Goal: Task Accomplishment & Management: Manage account settings

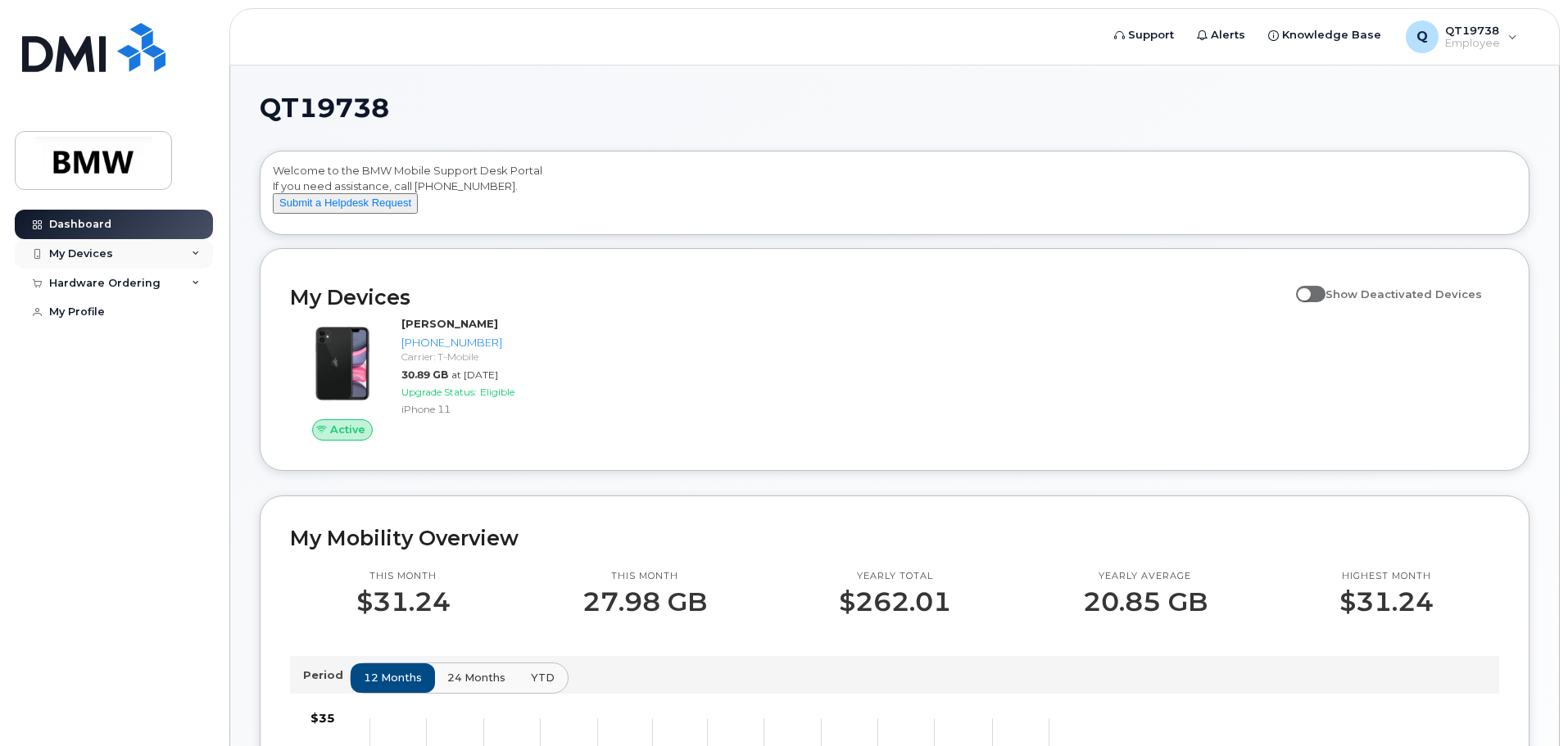
click at [69, 256] on div "My Devices" at bounding box center [80, 254] width 64 height 13
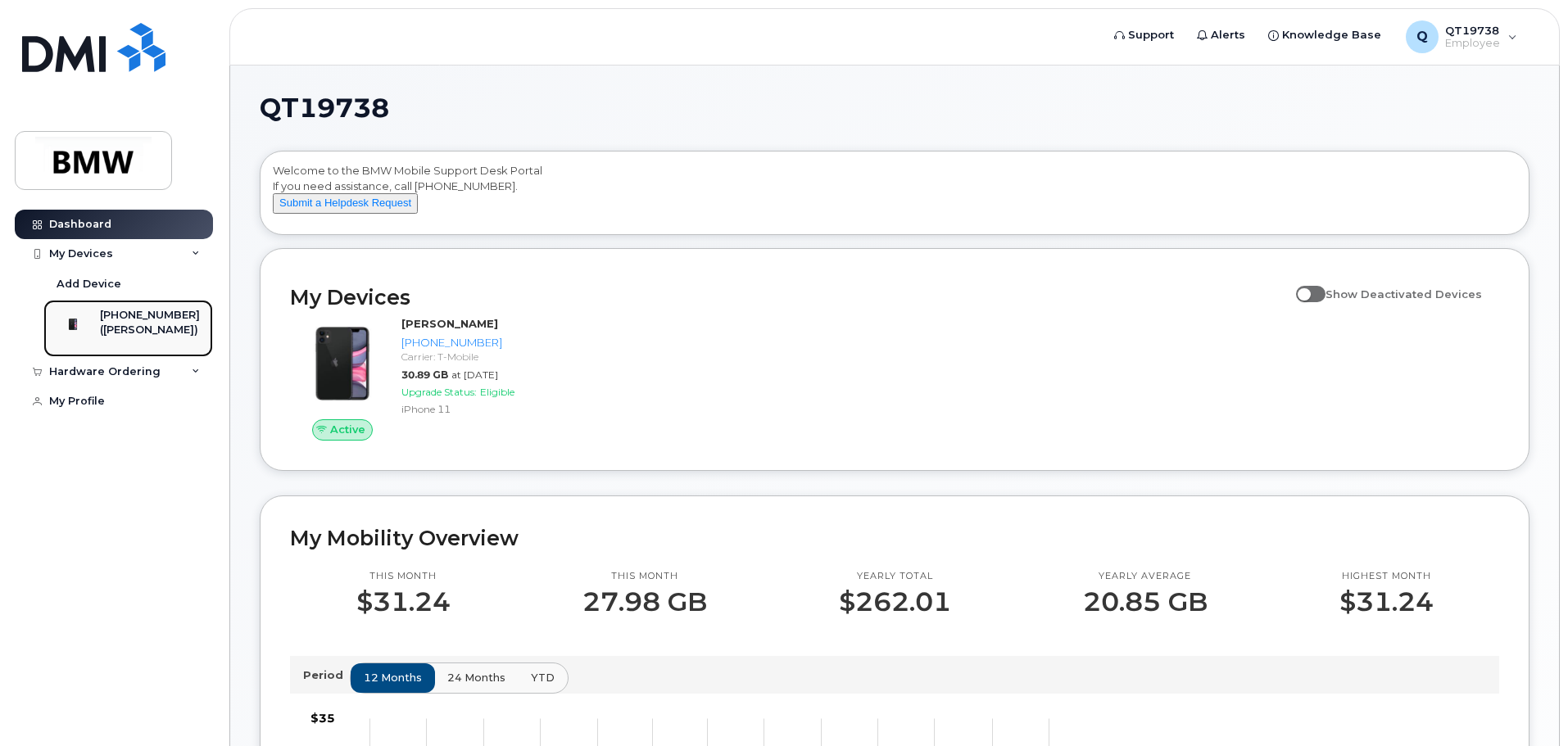
click at [148, 323] on div "([PERSON_NAME])" at bounding box center [150, 330] width 100 height 15
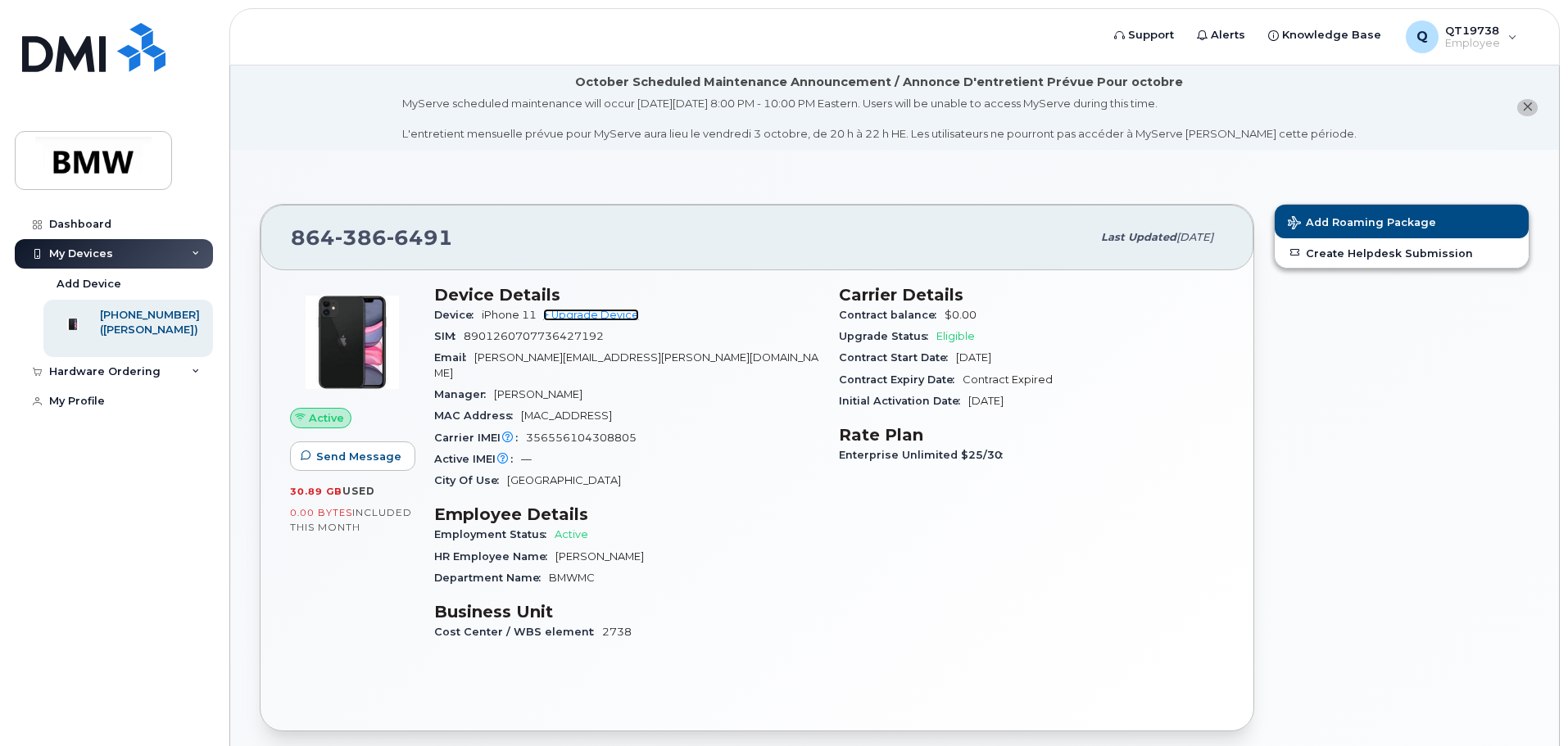
click at [594, 318] on link "+ Upgrade Device" at bounding box center [591, 314] width 96 height 12
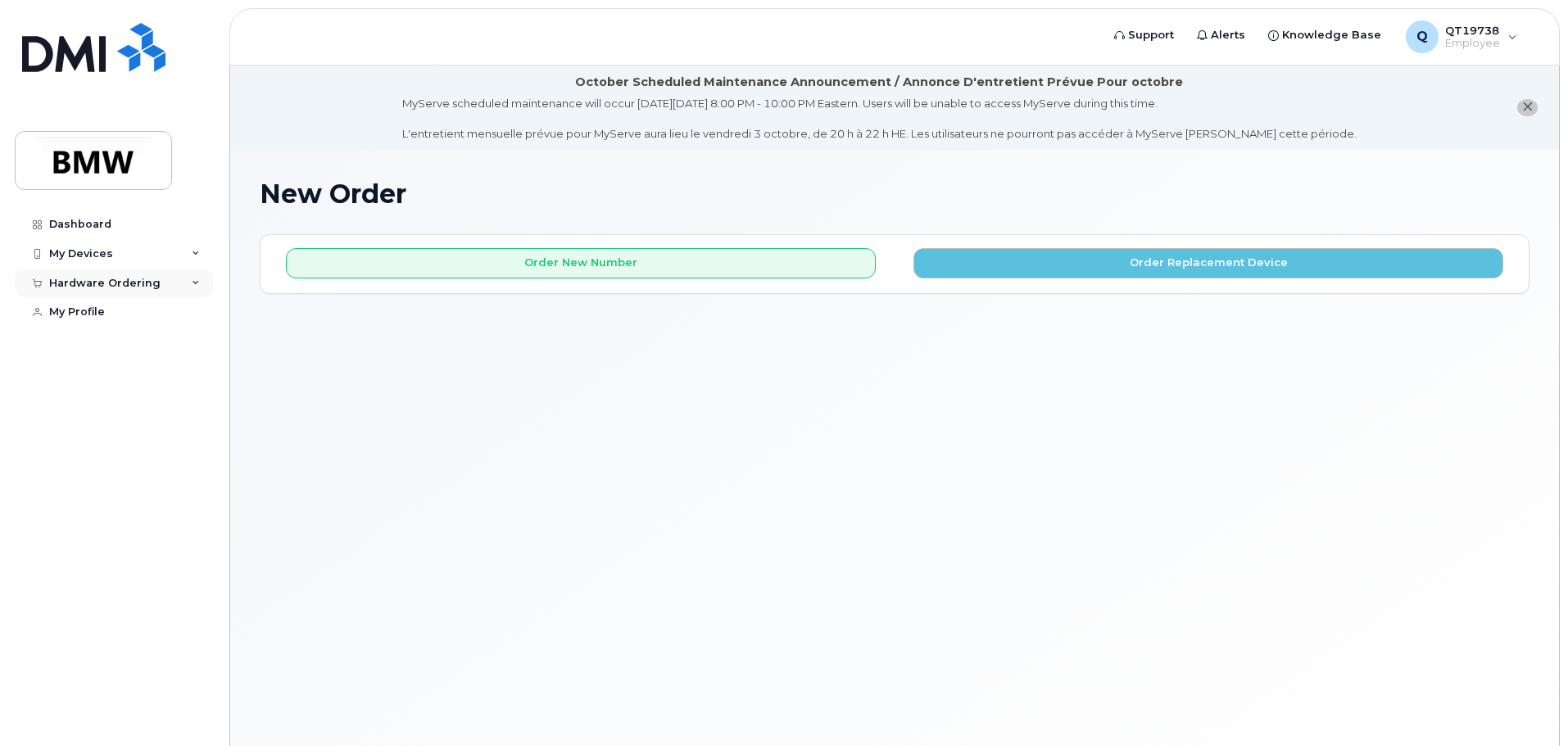
click at [191, 281] on div "Hardware Ordering" at bounding box center [114, 284] width 199 height 30
click at [102, 337] on div "My Profile" at bounding box center [76, 343] width 55 height 13
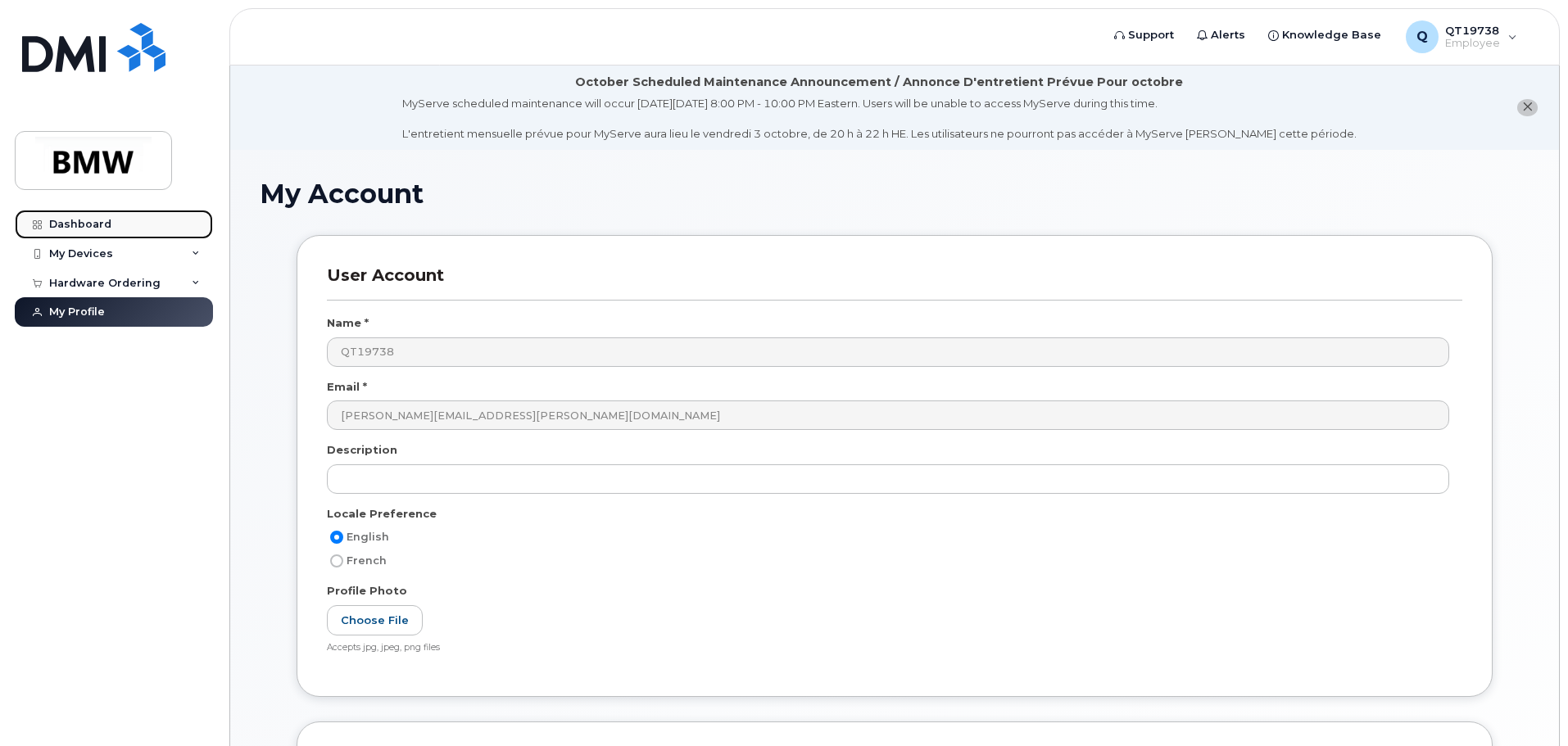
click at [94, 222] on div "Dashboard" at bounding box center [79, 224] width 62 height 13
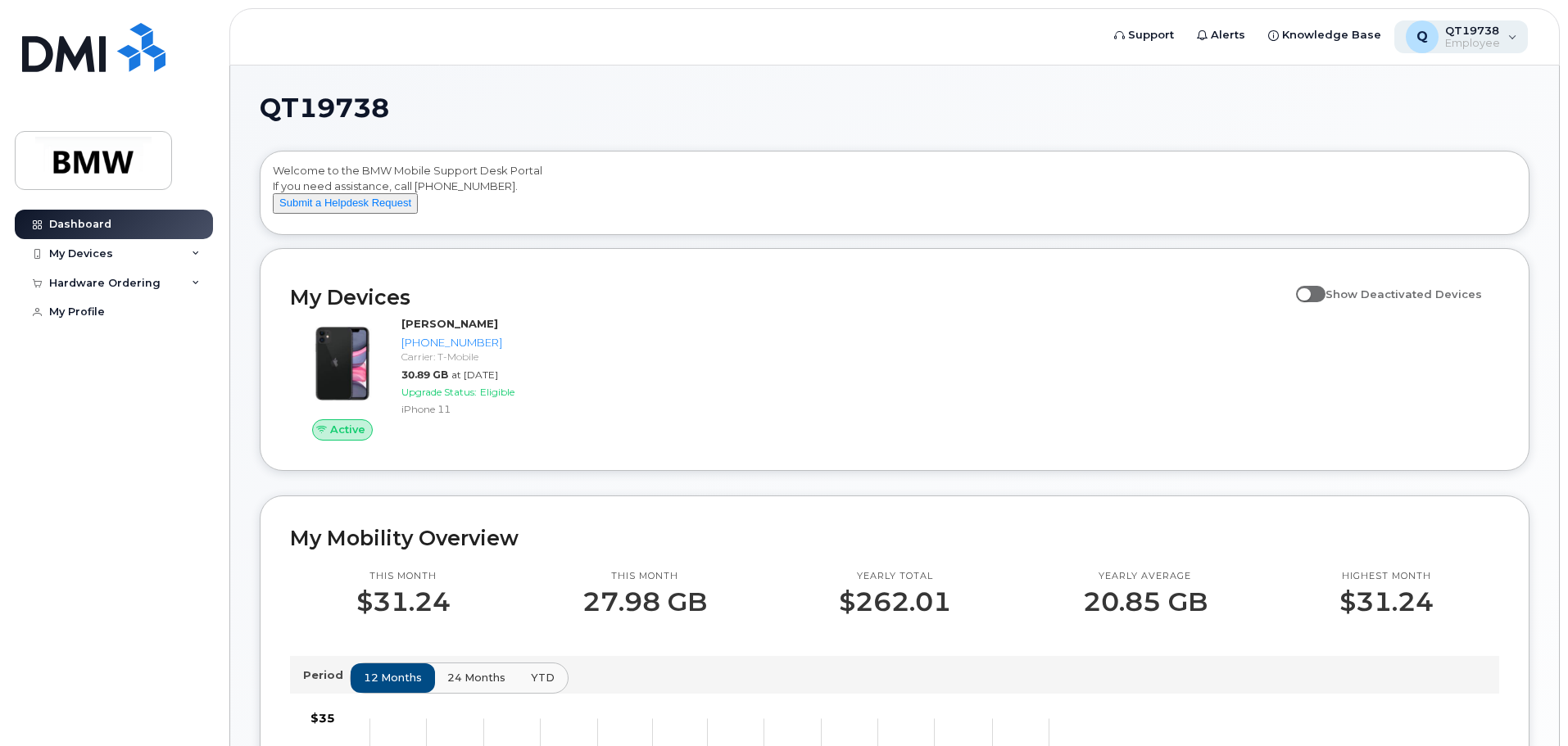
click at [1516, 40] on div "Q QT19738 Employee" at bounding box center [1461, 37] width 134 height 33
click at [1229, 96] on h1 "QT19738" at bounding box center [890, 108] width 1262 height 26
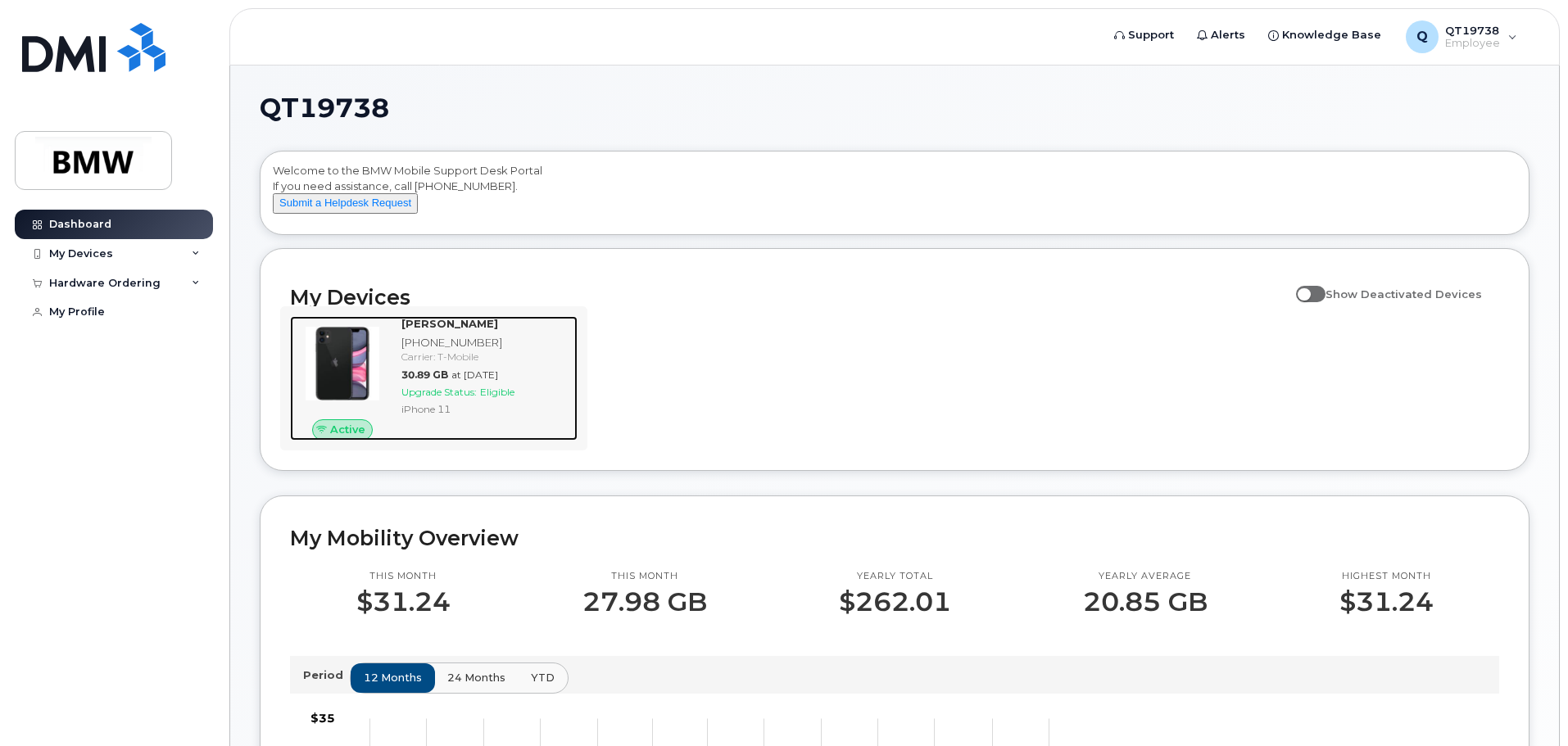
click at [343, 438] on span "Active" at bounding box center [348, 429] width 36 height 16
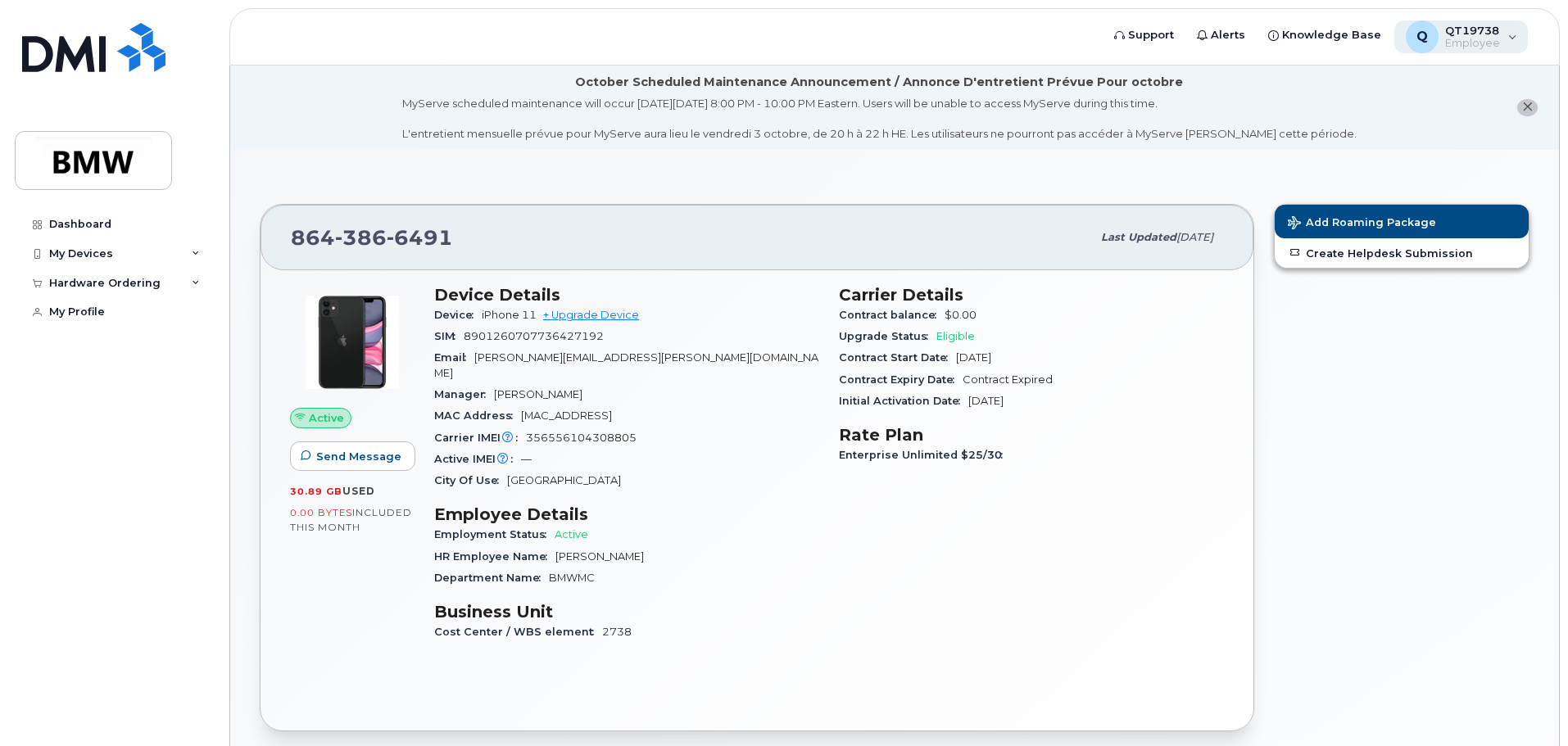
click at [1515, 36] on div "Q QT19738 Employee" at bounding box center [1461, 37] width 134 height 33
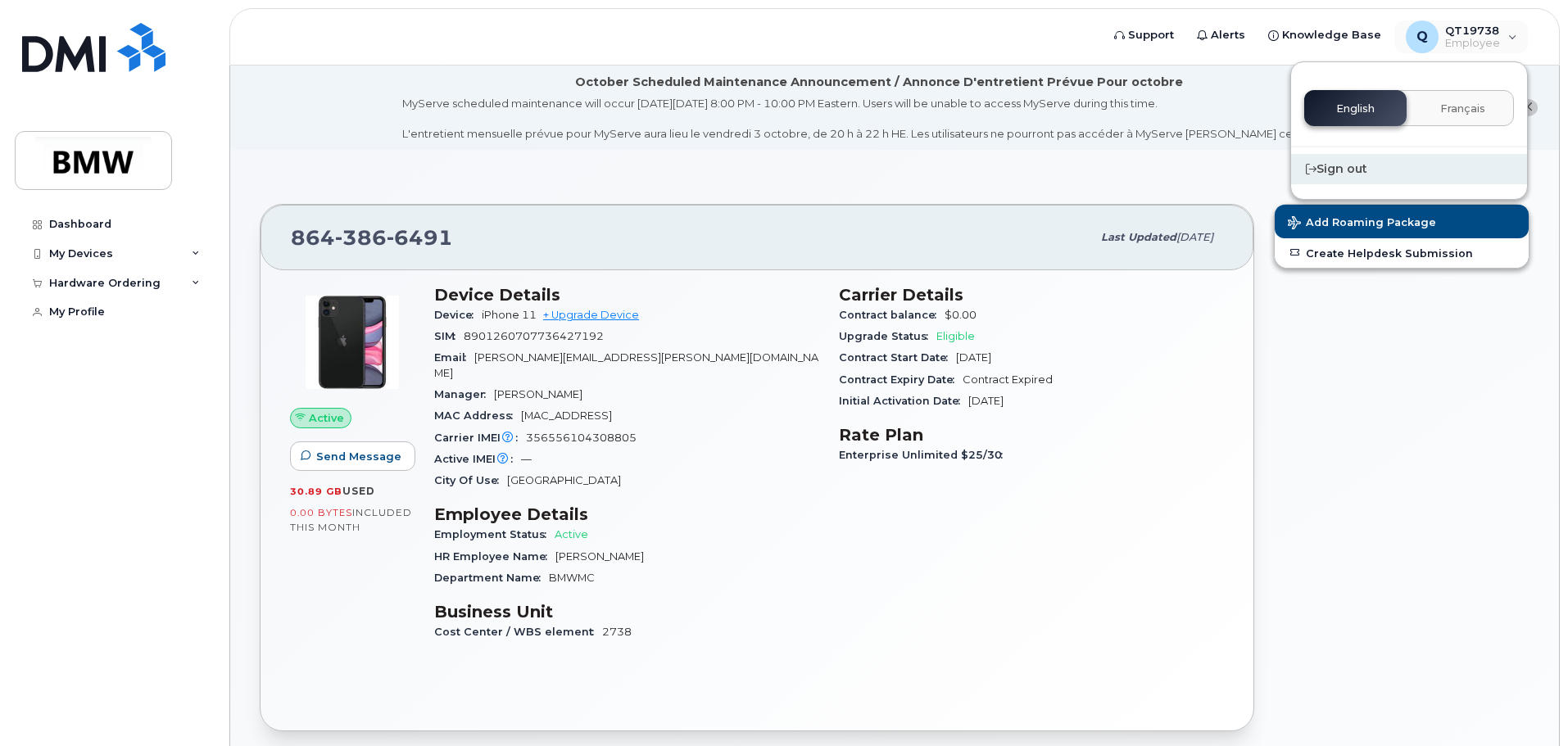
click at [1331, 171] on div "Sign out" at bounding box center [1408, 169] width 236 height 31
